Goal: Find specific page/section: Find specific page/section

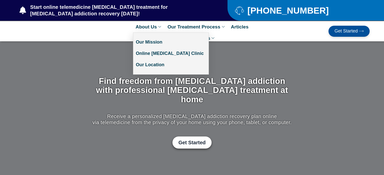
click at [146, 25] on link "About Us" at bounding box center [149, 26] width 32 height 11
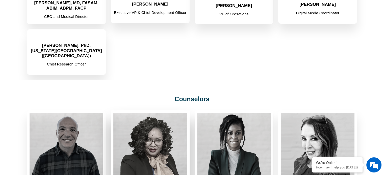
scroll to position [479, 0]
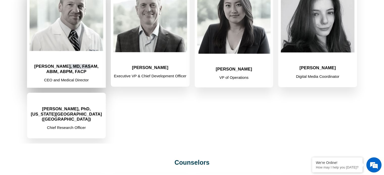
drag, startPoint x: 31, startPoint y: 62, endPoint x: 56, endPoint y: 62, distance: 25.0
click at [56, 64] on h2 "Chad Elkin, MD, FASAM, ABIM, ABPM, FACP" at bounding box center [67, 69] width 74 height 10
